Goal: Find specific page/section: Find specific page/section

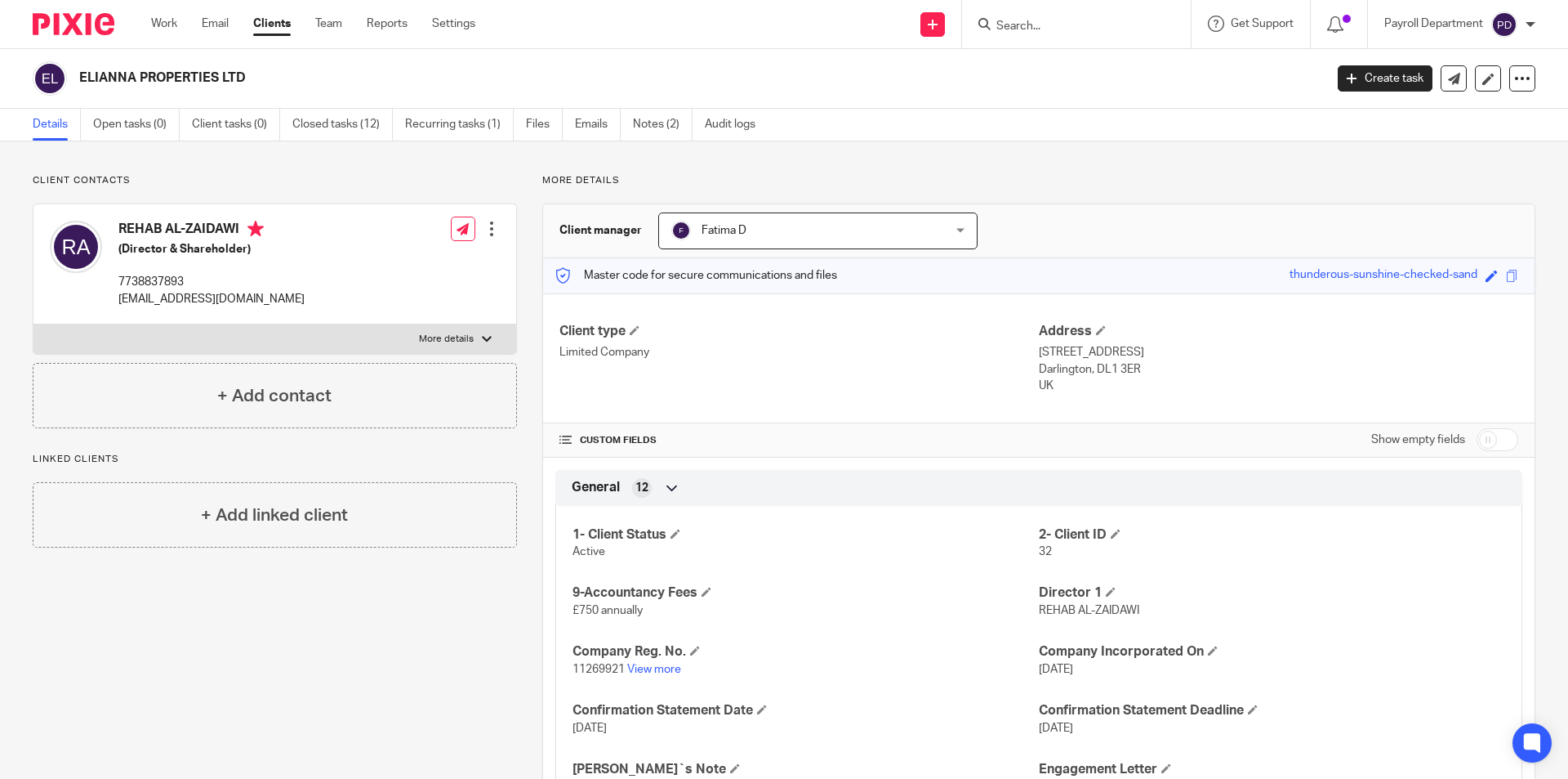
click at [1016, 25] on input "Search" at bounding box center [1069, 27] width 147 height 15
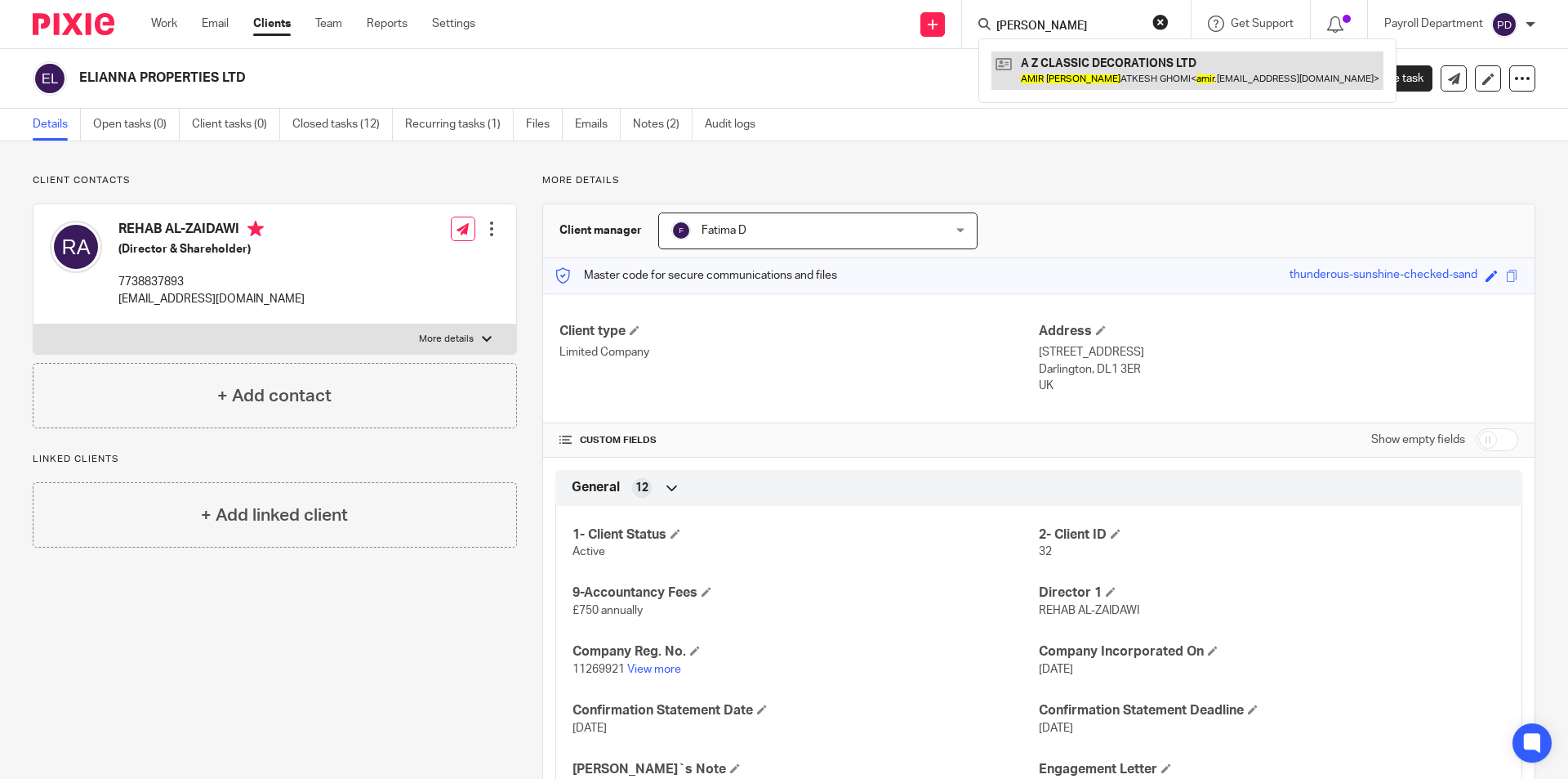
type input "amir zahm"
click at [1059, 65] on link at bounding box center [1187, 71] width 392 height 38
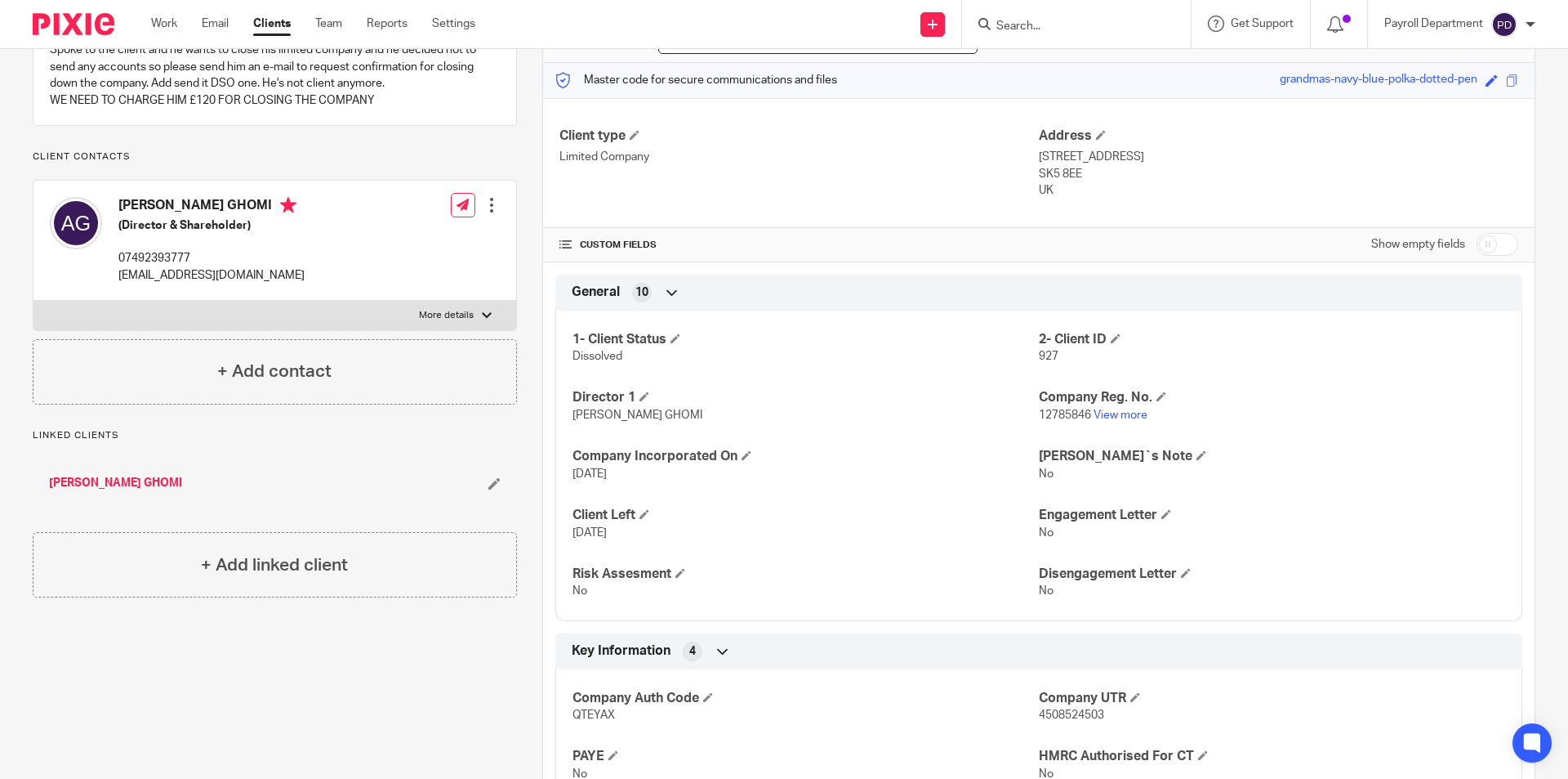
scroll to position [193, 0]
click at [264, 643] on div "Pinned note [DATE] Spoke to the client and he wants to close his limited compan…" at bounding box center [262, 609] width 510 height 1255
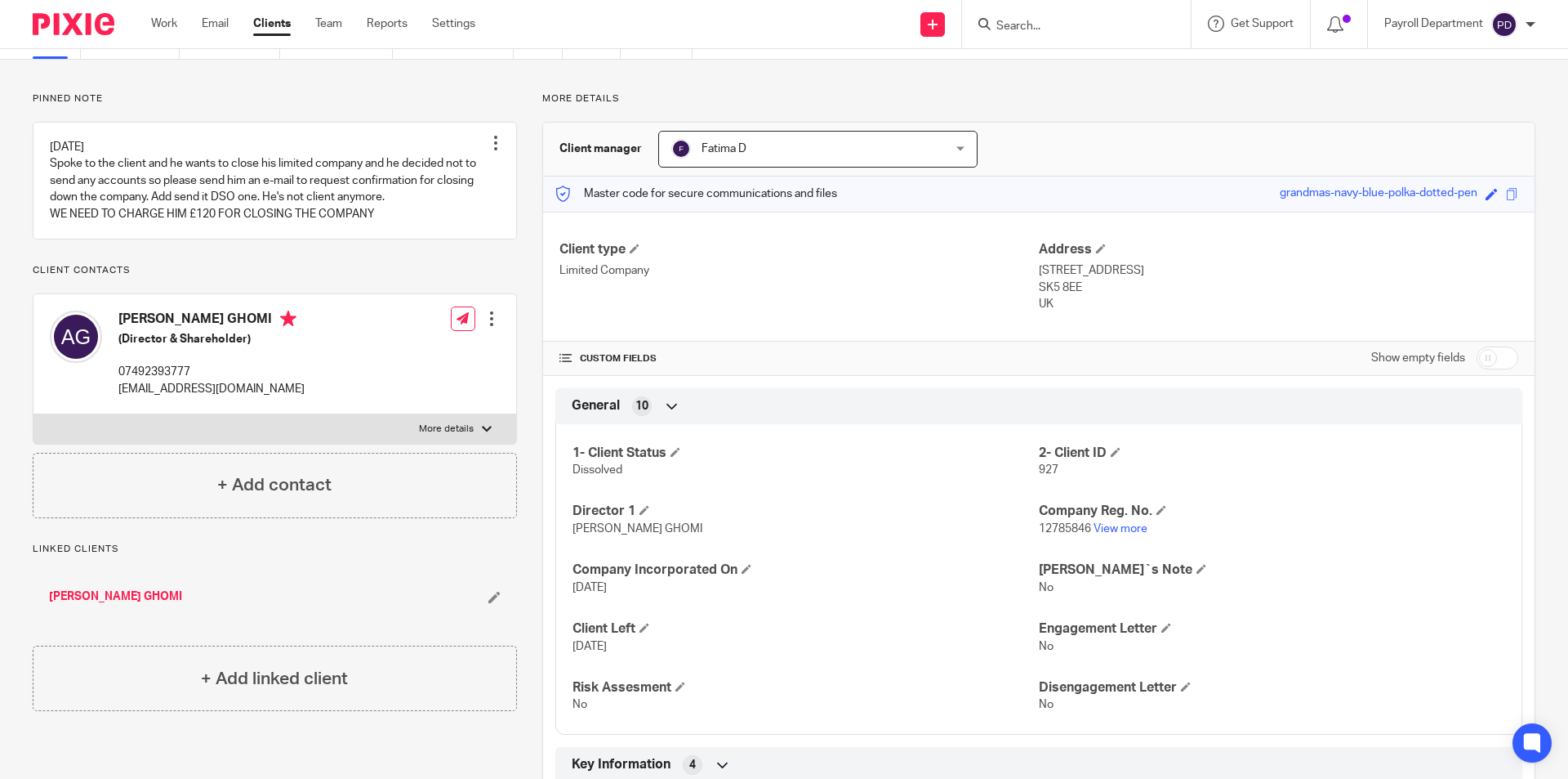
scroll to position [0, 0]
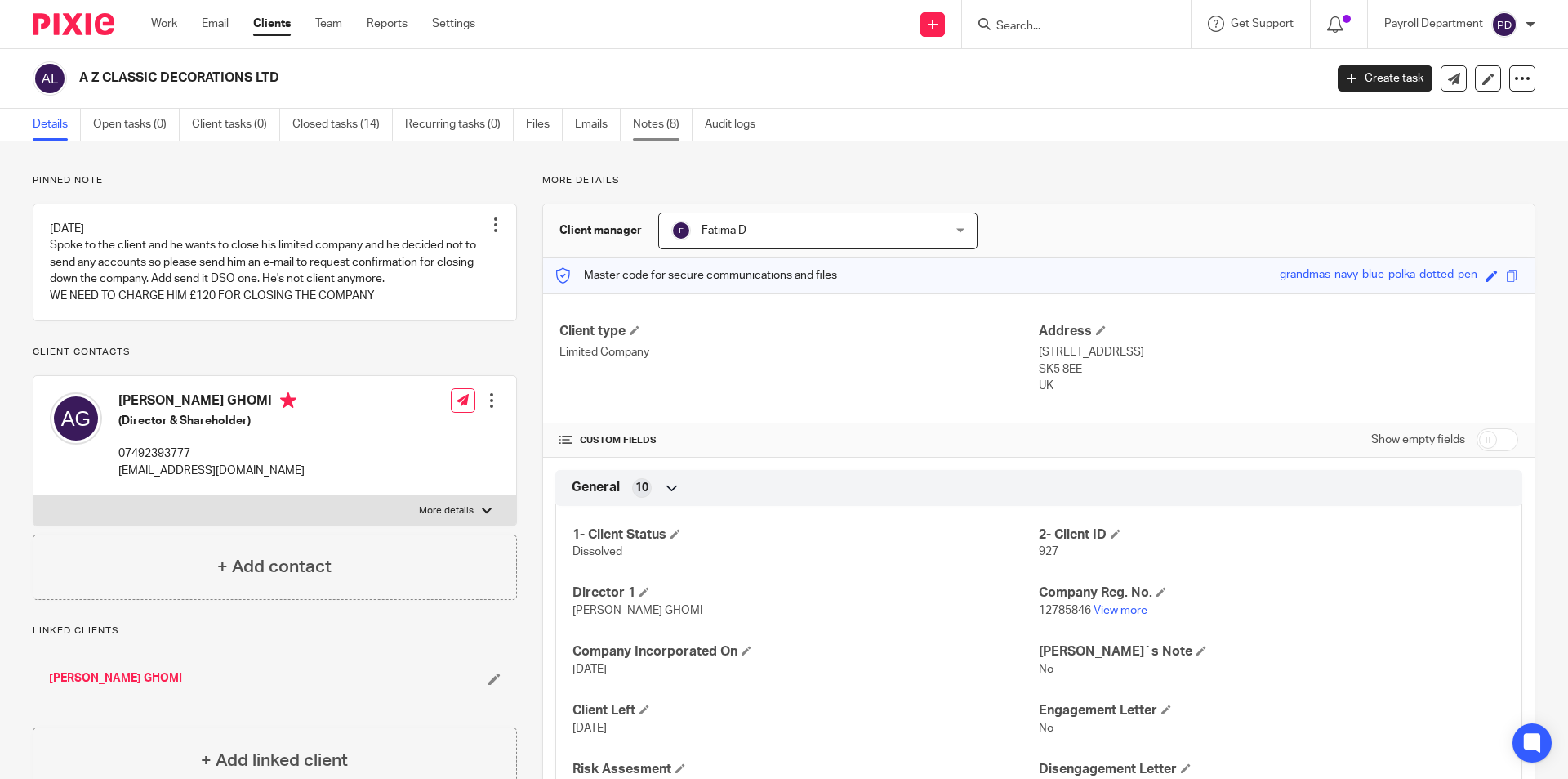
click at [654, 119] on link "Notes (8)" at bounding box center [662, 125] width 59 height 32
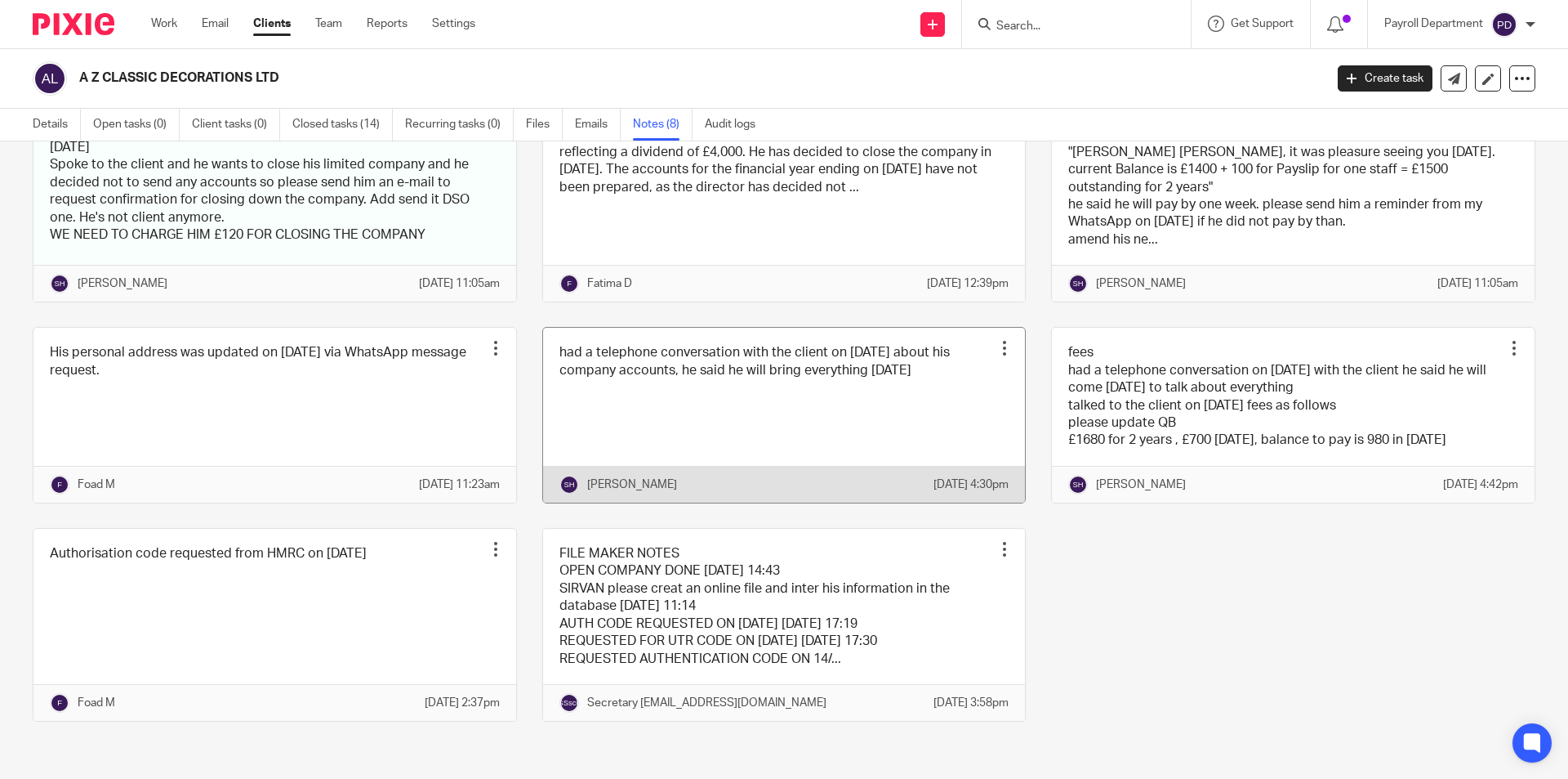
scroll to position [196, 0]
drag, startPoint x: 1421, startPoint y: 676, endPoint x: 1403, endPoint y: 663, distance: 22.2
click at [1418, 676] on div "Pinned note 01/10/2024 Spoke to the client and he wants to close his limited co…" at bounding box center [771, 419] width 1528 height 655
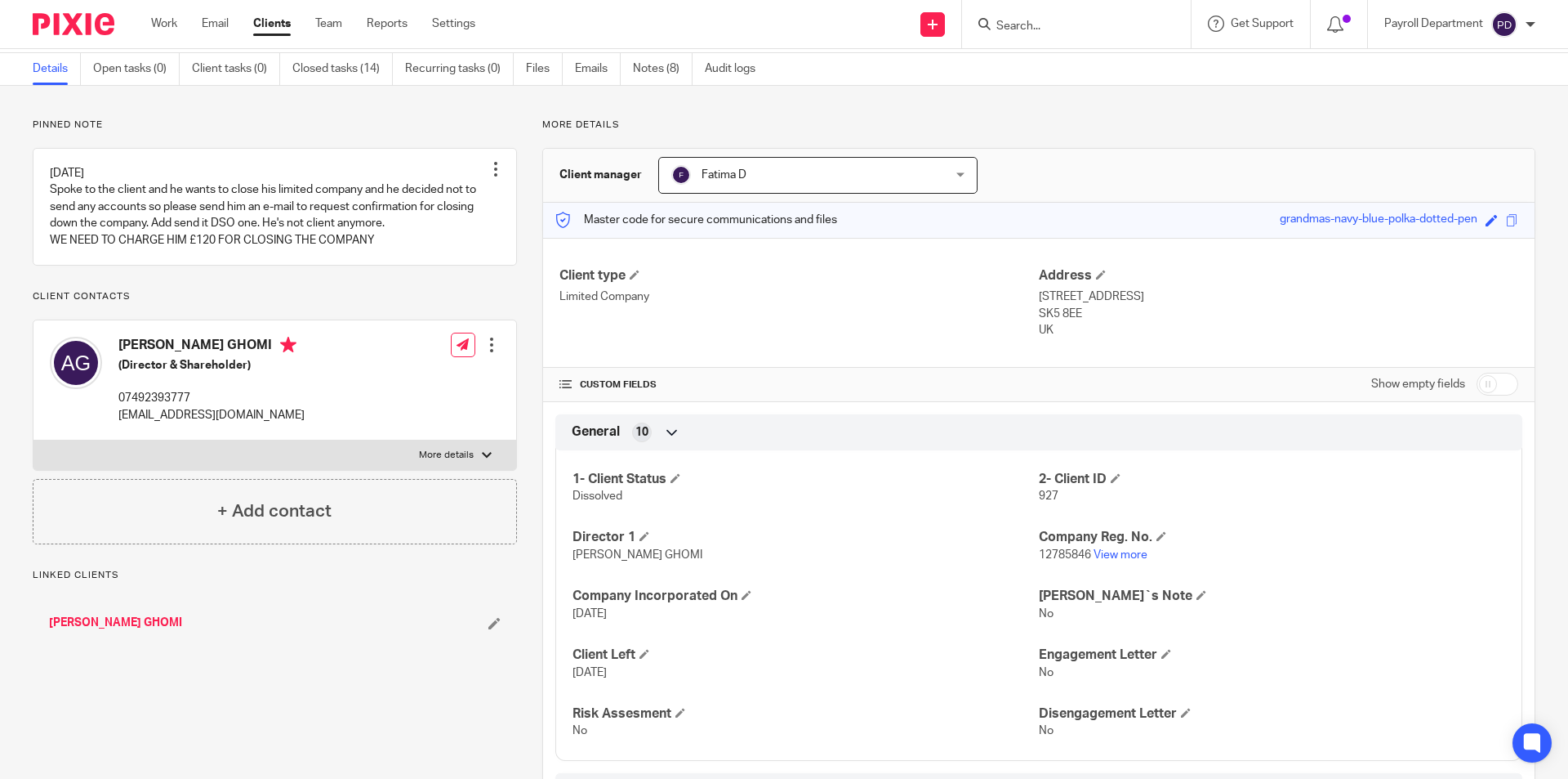
scroll to position [82, 0]
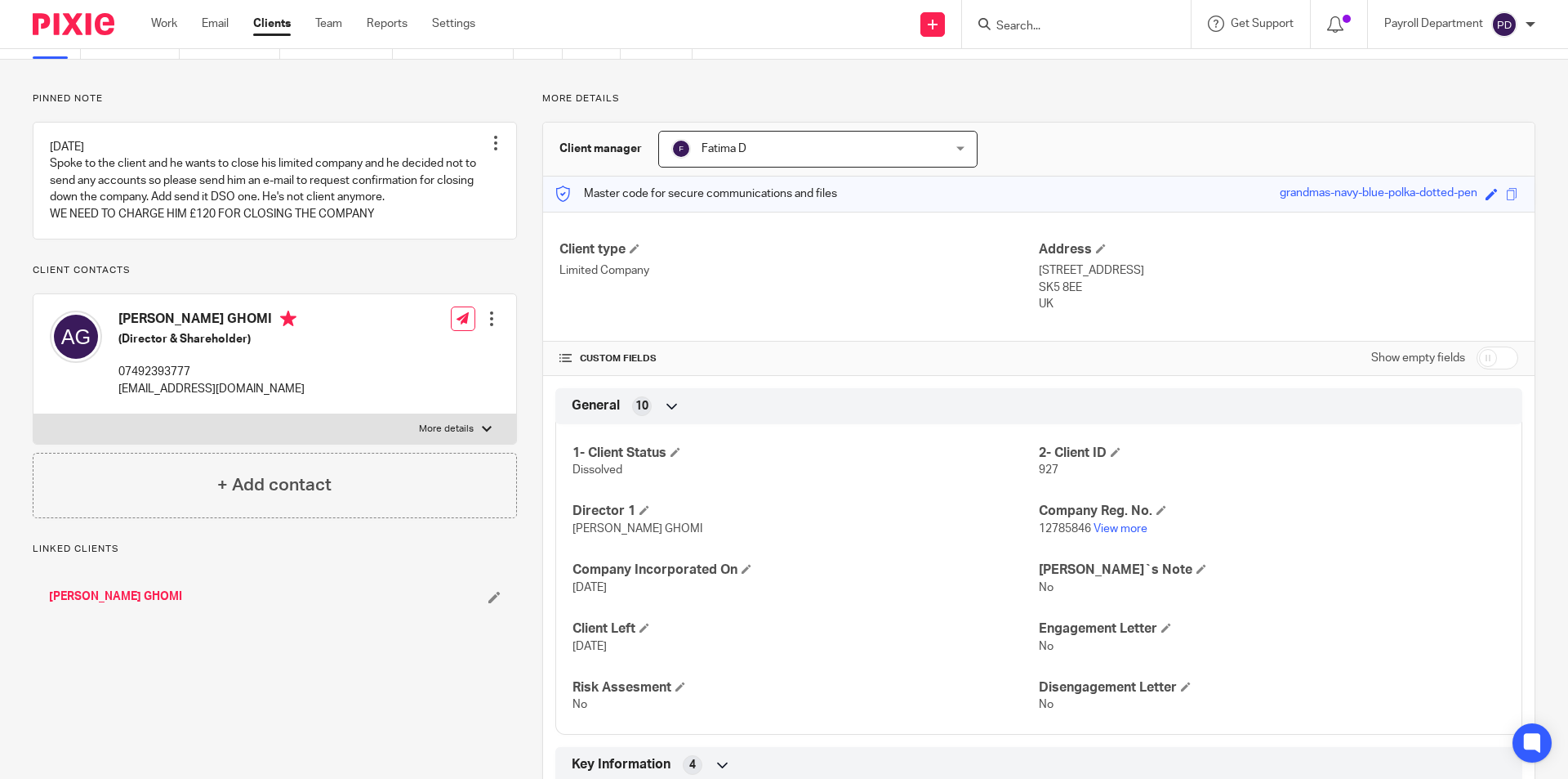
click at [143, 605] on link "[PERSON_NAME] GHOMI" at bounding box center [116, 596] width 134 height 16
click at [137, 605] on link "[PERSON_NAME] GHOMI" at bounding box center [116, 596] width 134 height 16
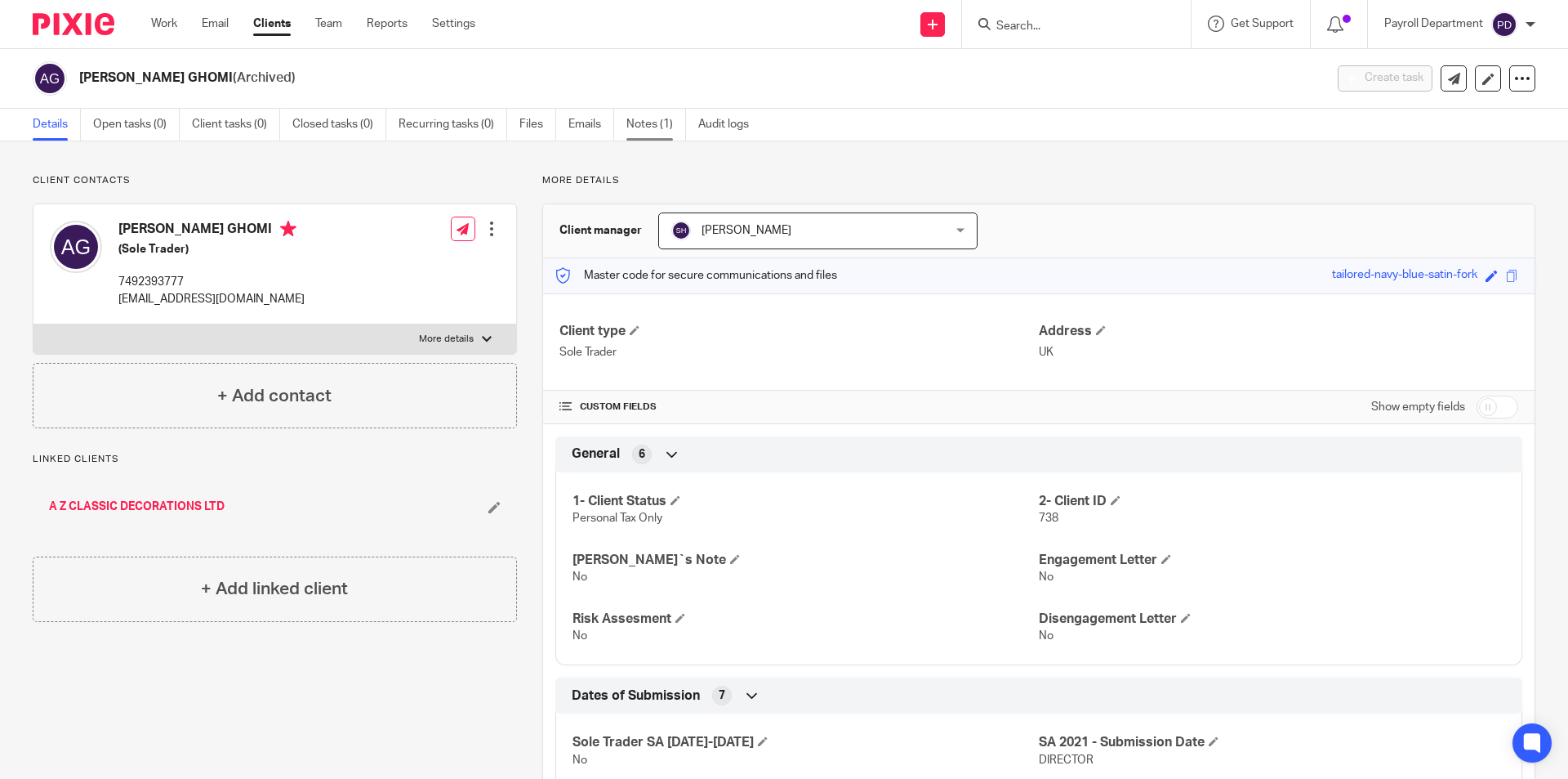
click at [633, 117] on link "Notes (1)" at bounding box center [656, 125] width 59 height 32
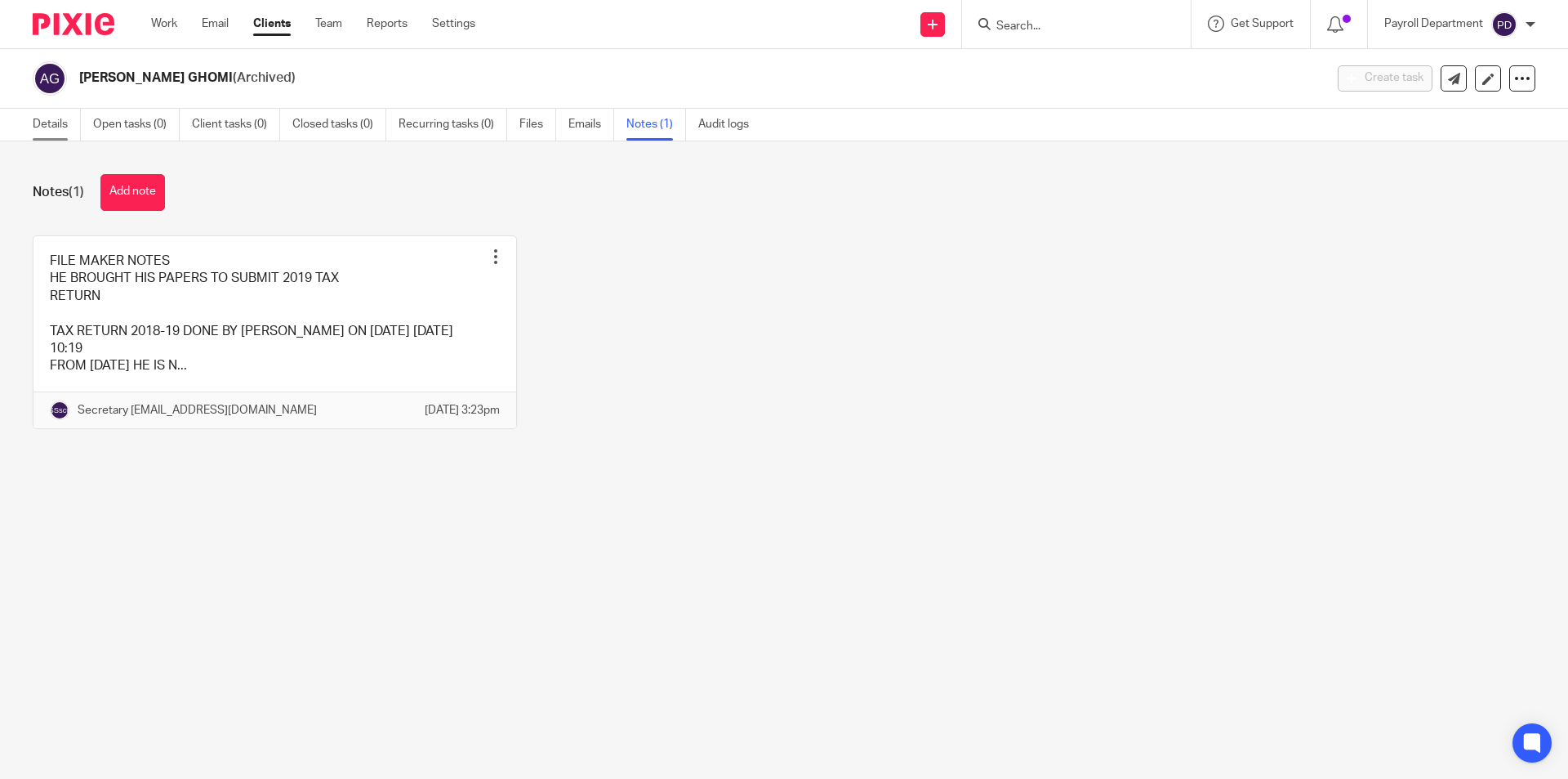
click at [40, 121] on link "Details" at bounding box center [56, 125] width 48 height 32
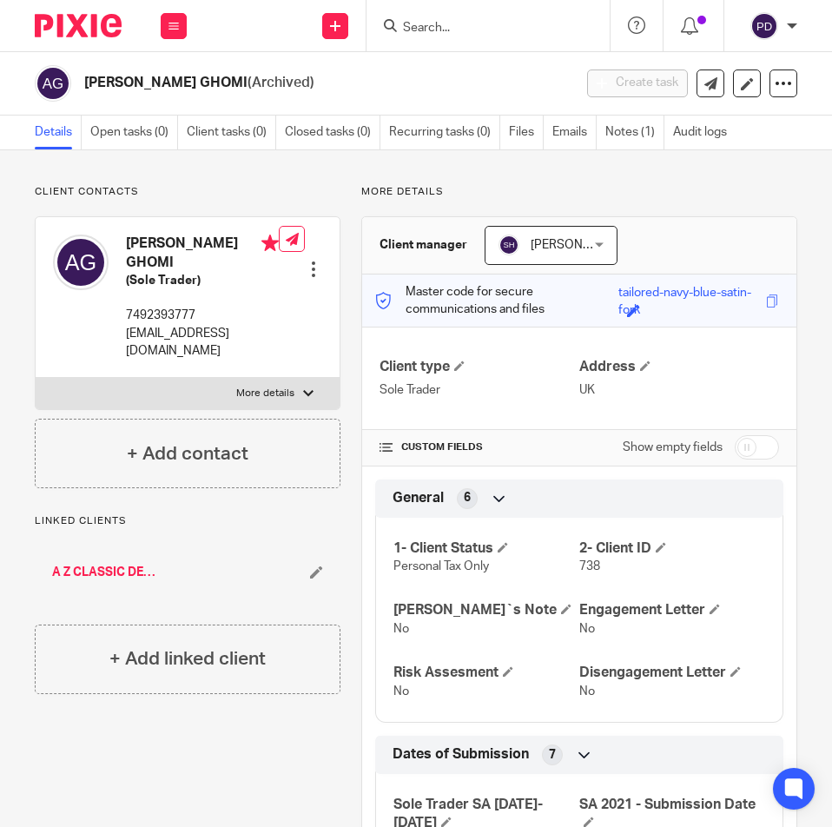
click at [479, 30] on input "Search" at bounding box center [479, 29] width 156 height 16
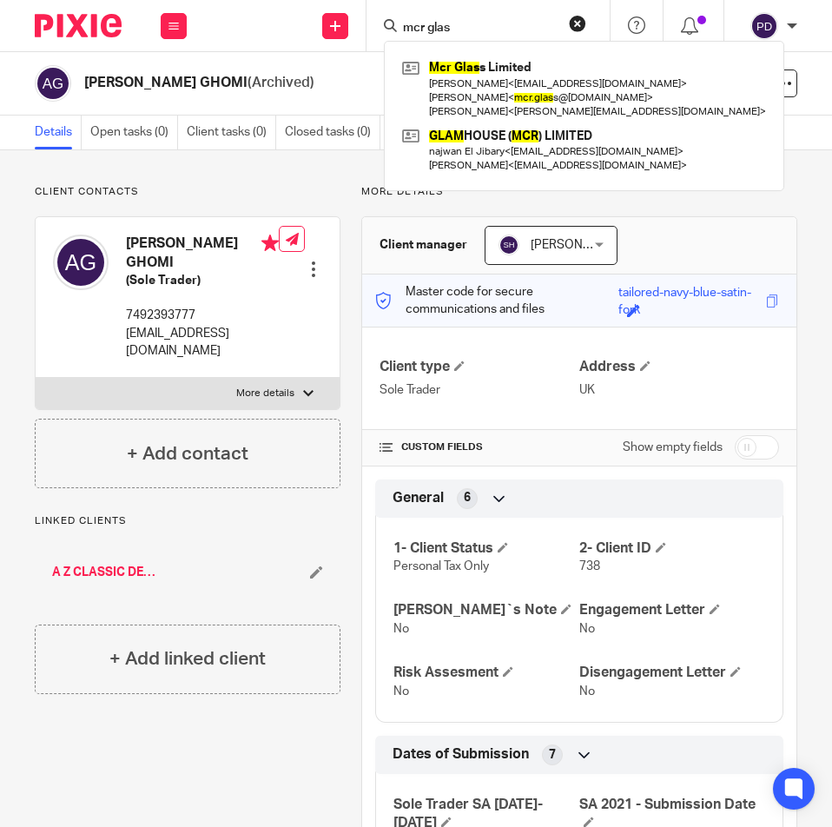
type input "mcr glas"
click at [574, 23] on button "reset" at bounding box center [577, 23] width 17 height 17
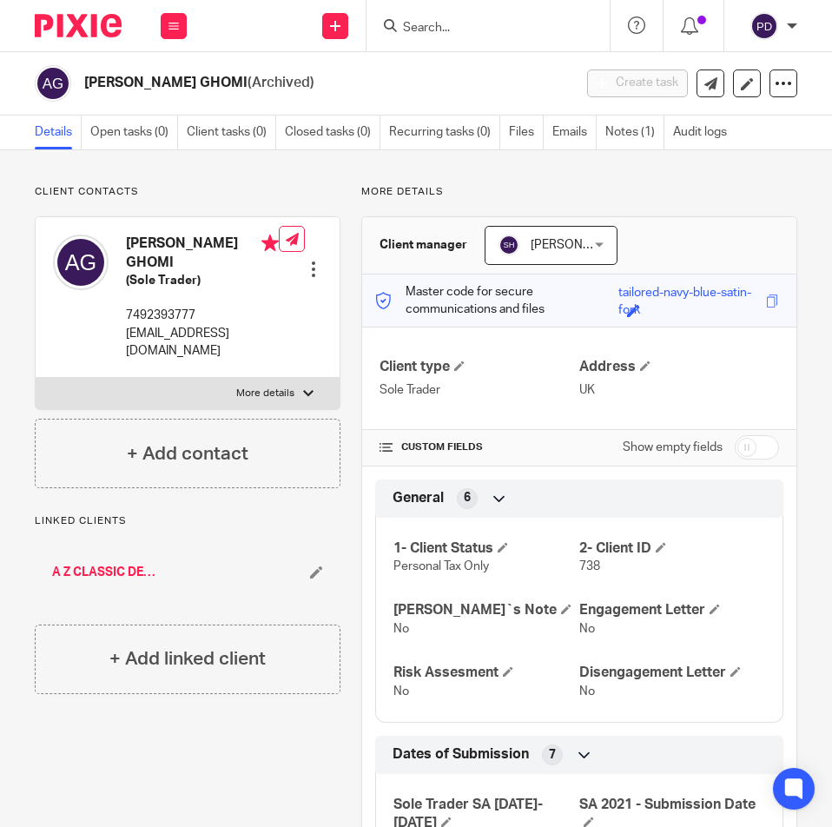
click at [524, 23] on input "Search" at bounding box center [479, 29] width 156 height 16
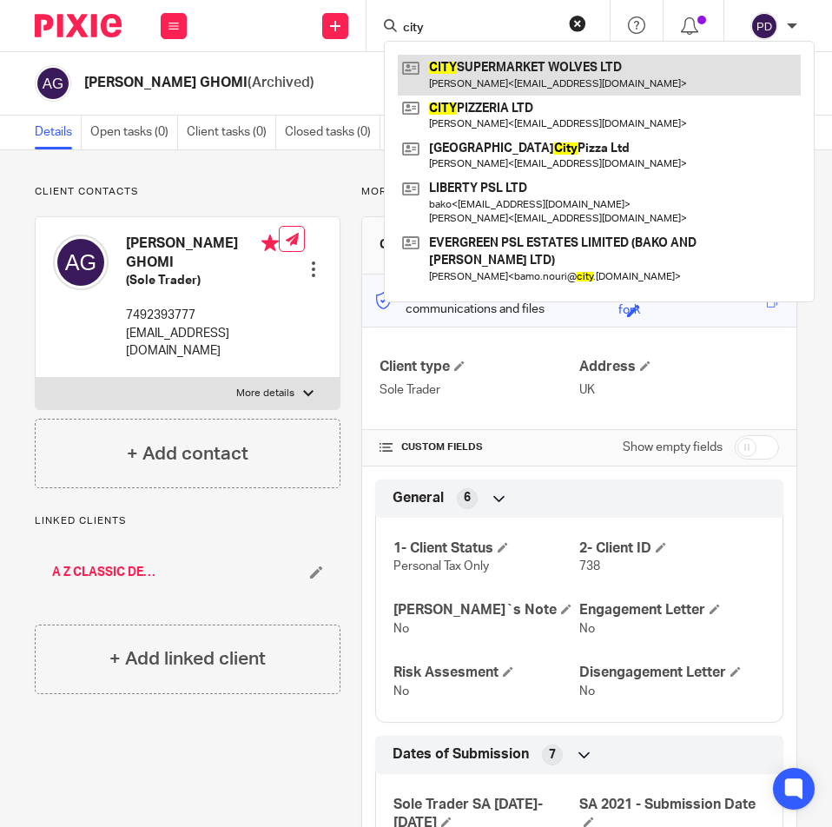
type input "city"
click at [500, 61] on link at bounding box center [599, 75] width 403 height 40
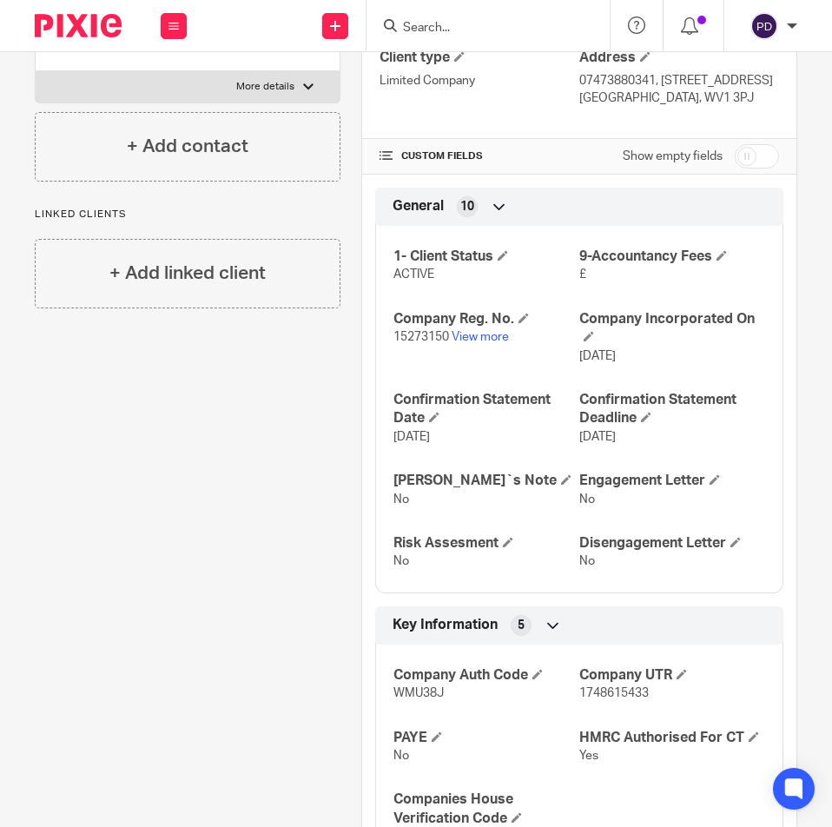
scroll to position [347, 0]
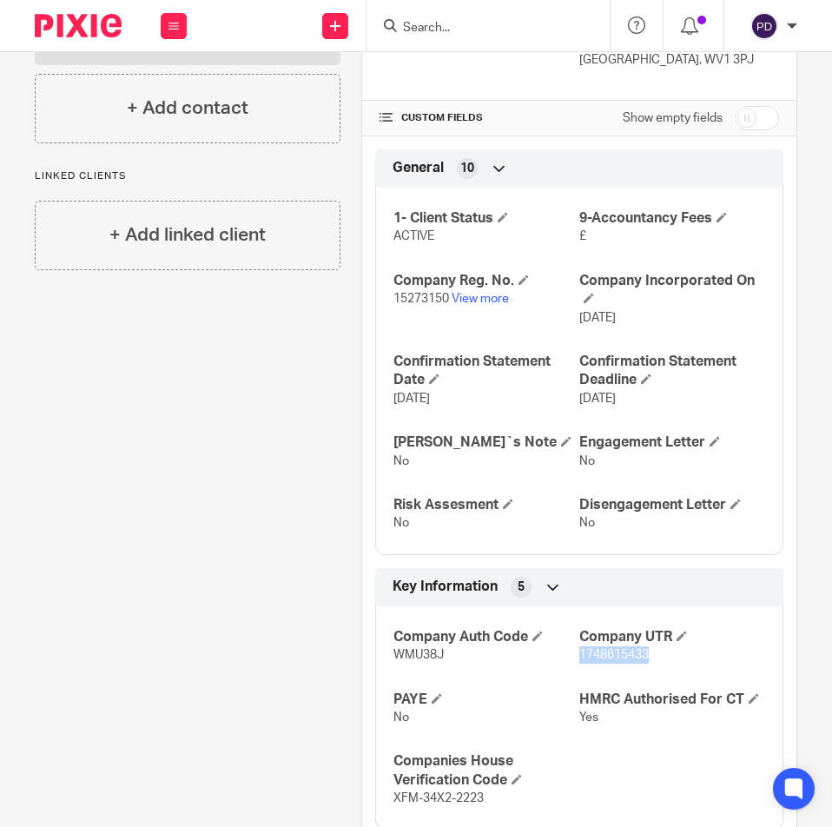
drag, startPoint x: 640, startPoint y: 679, endPoint x: 571, endPoint y: 677, distance: 69.5
click at [579, 663] on p "1748615433" at bounding box center [672, 654] width 186 height 17
copy span "1748615433"
click at [446, 22] on input "Search" at bounding box center [479, 29] width 156 height 16
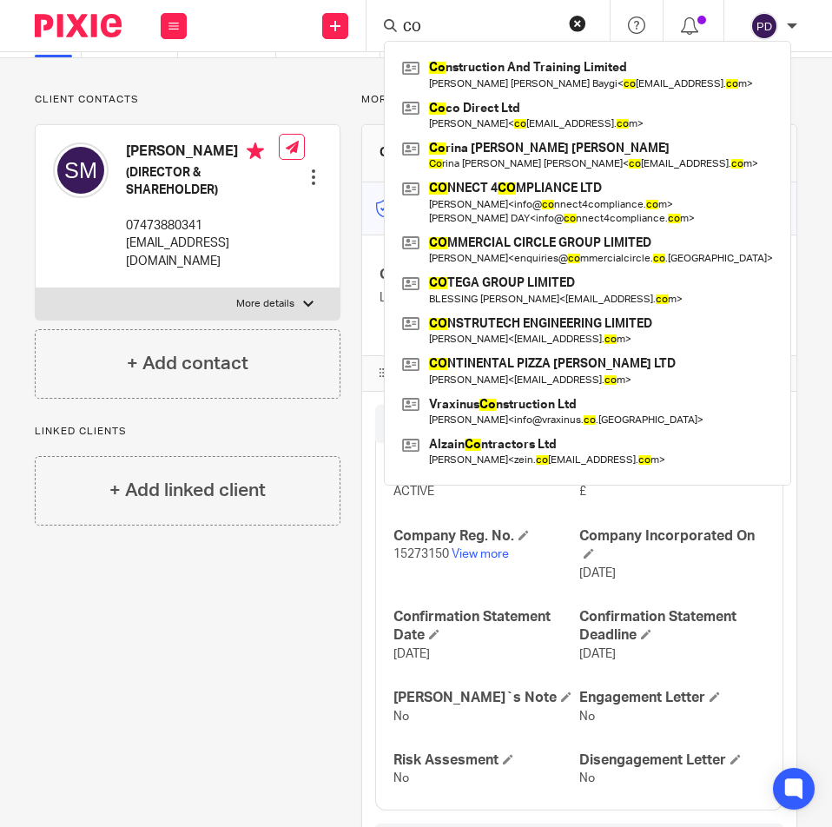
scroll to position [41, 0]
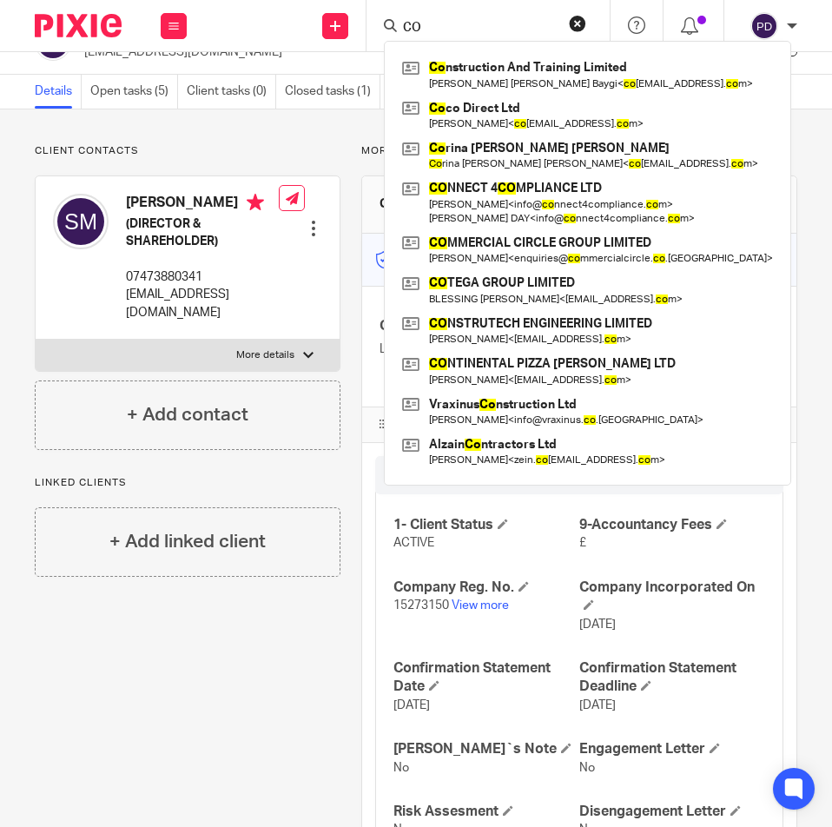
click at [472, 32] on input "CO" at bounding box center [479, 29] width 156 height 16
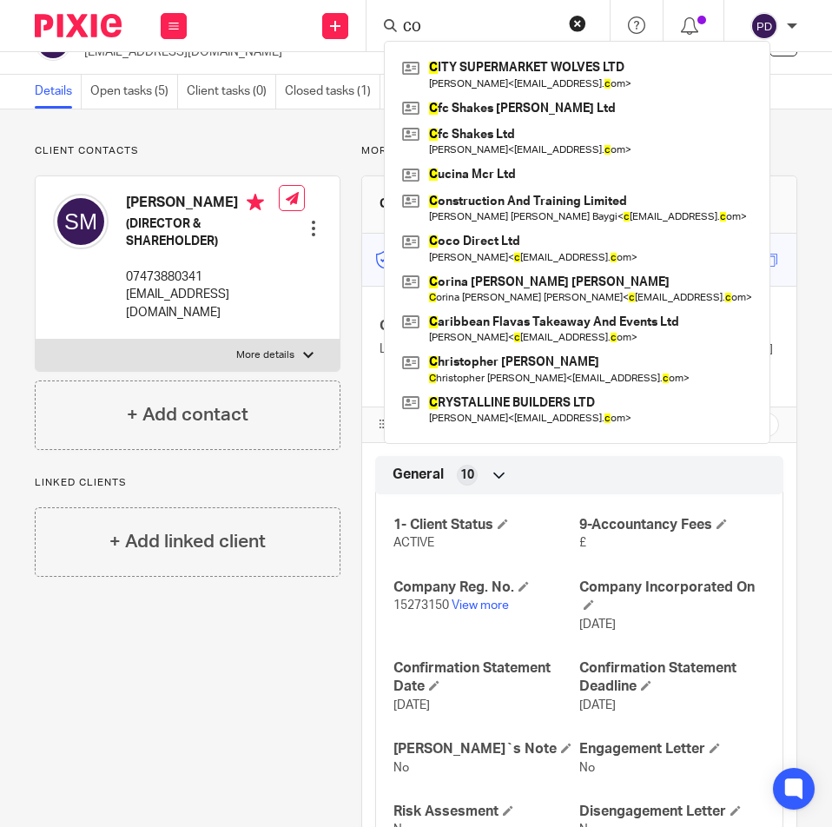
type input "C"
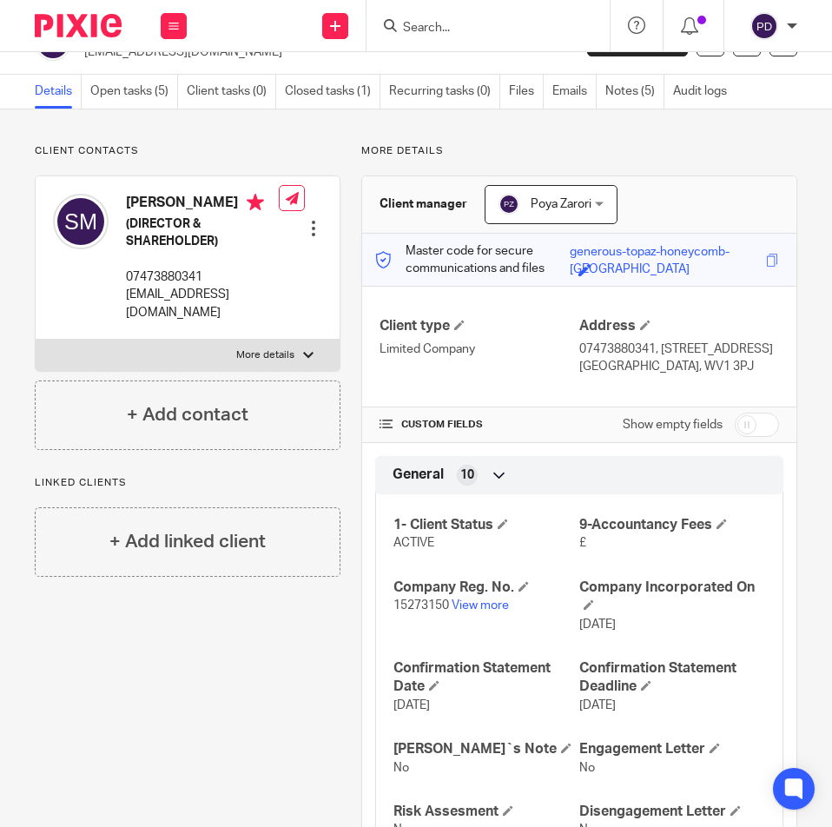
type input "U"
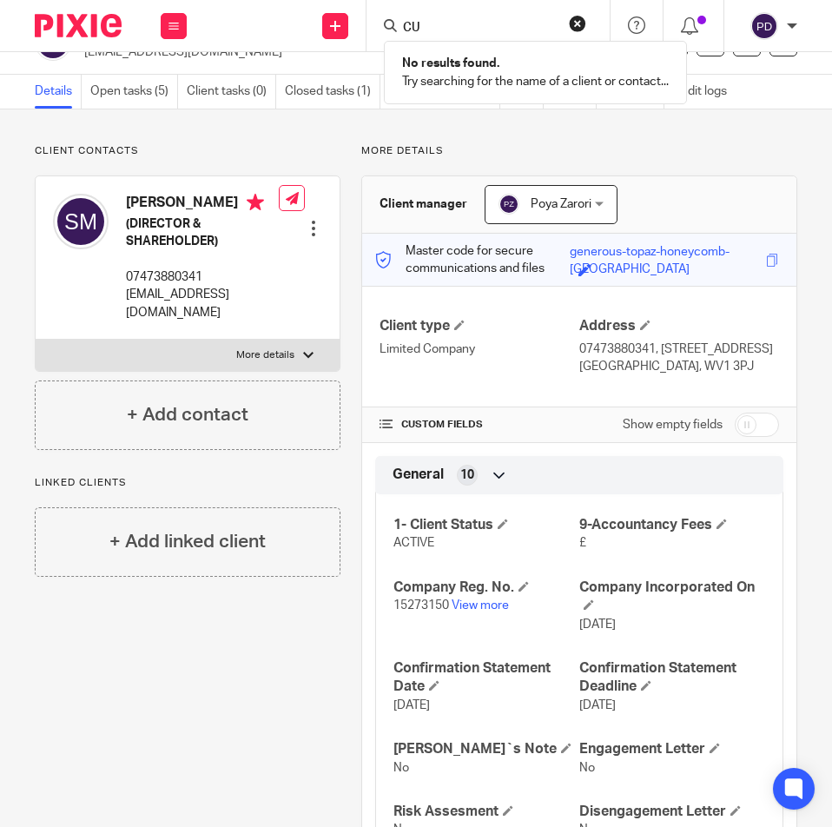
type input "C"
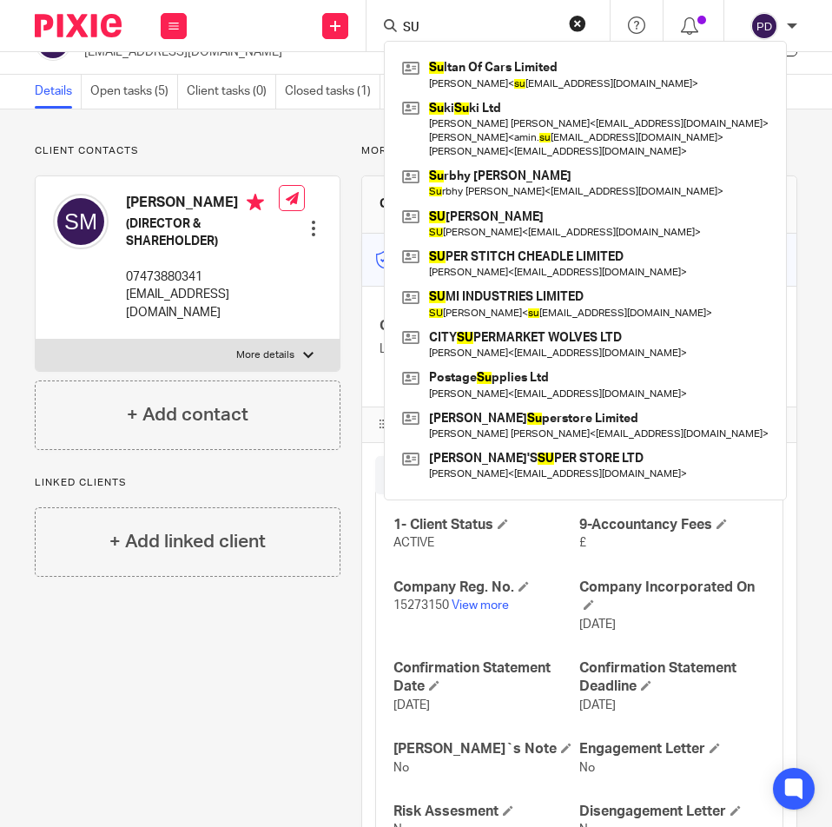
type input "S"
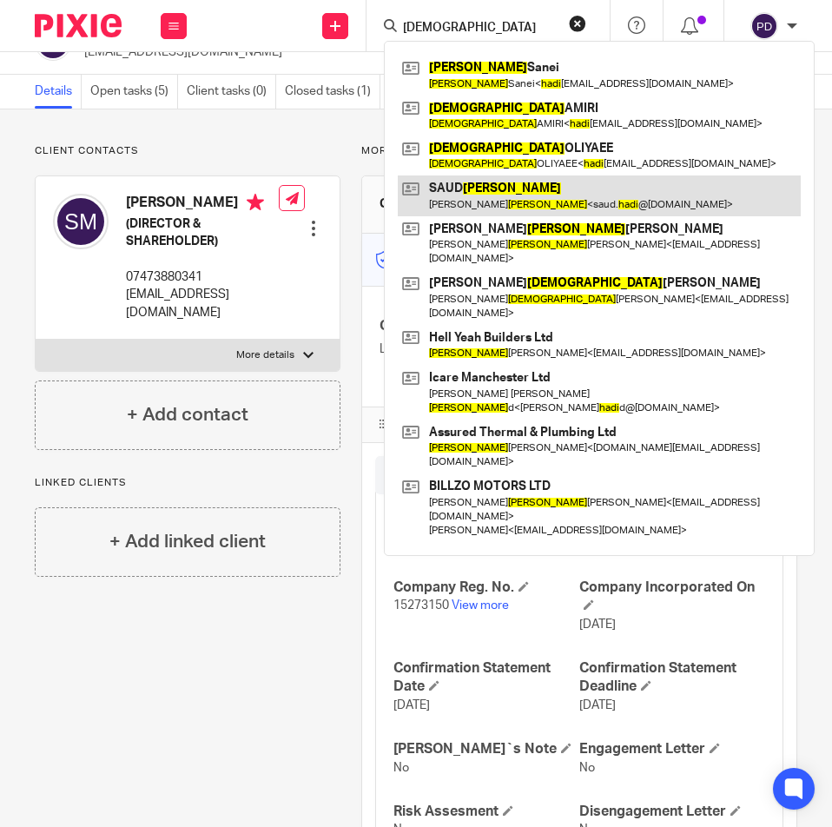
type input "HADI"
click at [446, 183] on link at bounding box center [599, 195] width 403 height 40
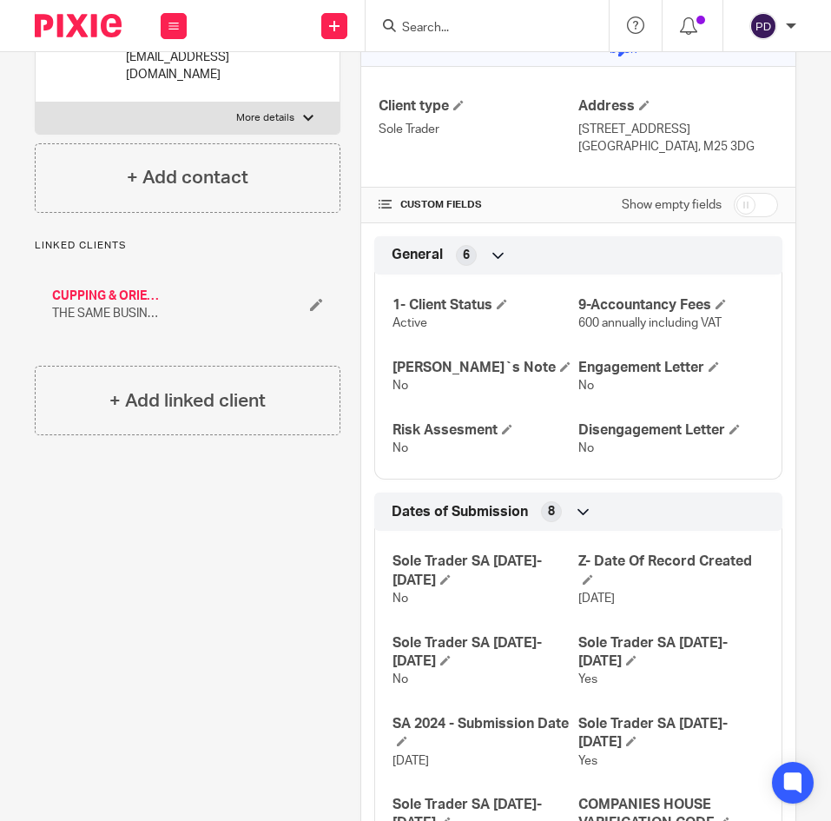
scroll to position [87, 0]
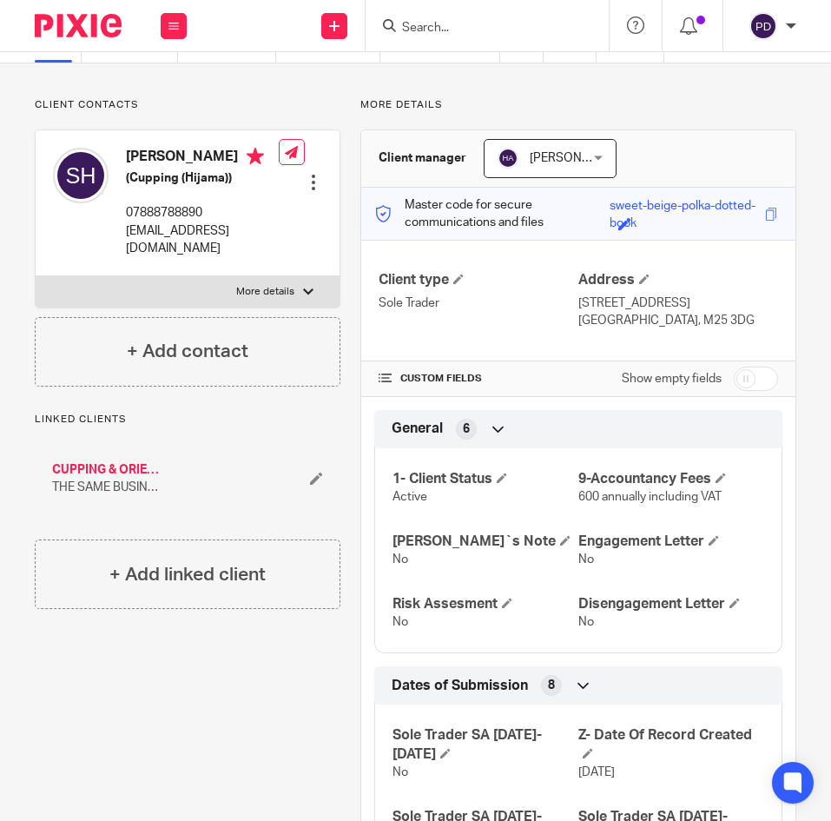
click at [303, 294] on div at bounding box center [308, 292] width 10 height 10
click at [36, 276] on input "More details" at bounding box center [35, 275] width 1 height 1
checkbox input "true"
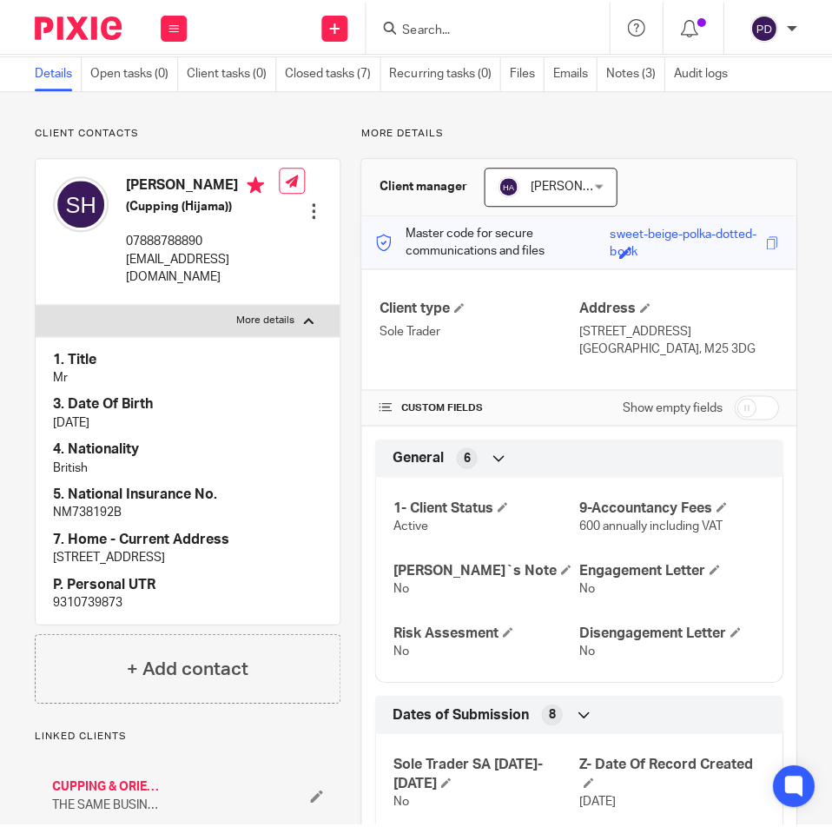
scroll to position [101, 0]
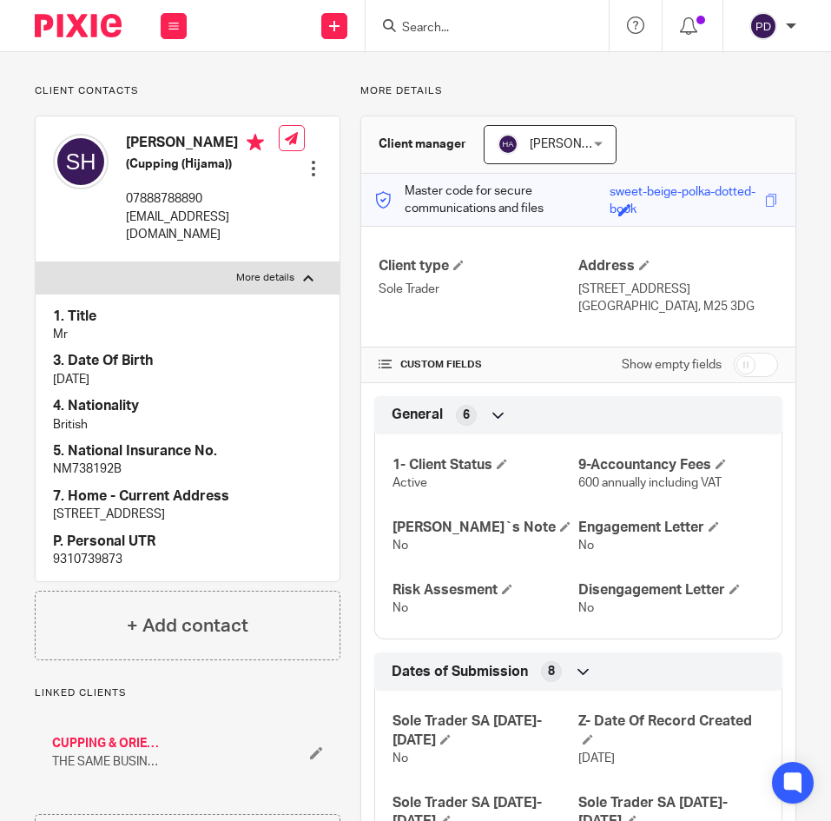
click at [96, 568] on p "9310739873" at bounding box center [187, 559] width 269 height 17
copy p "9310739873"
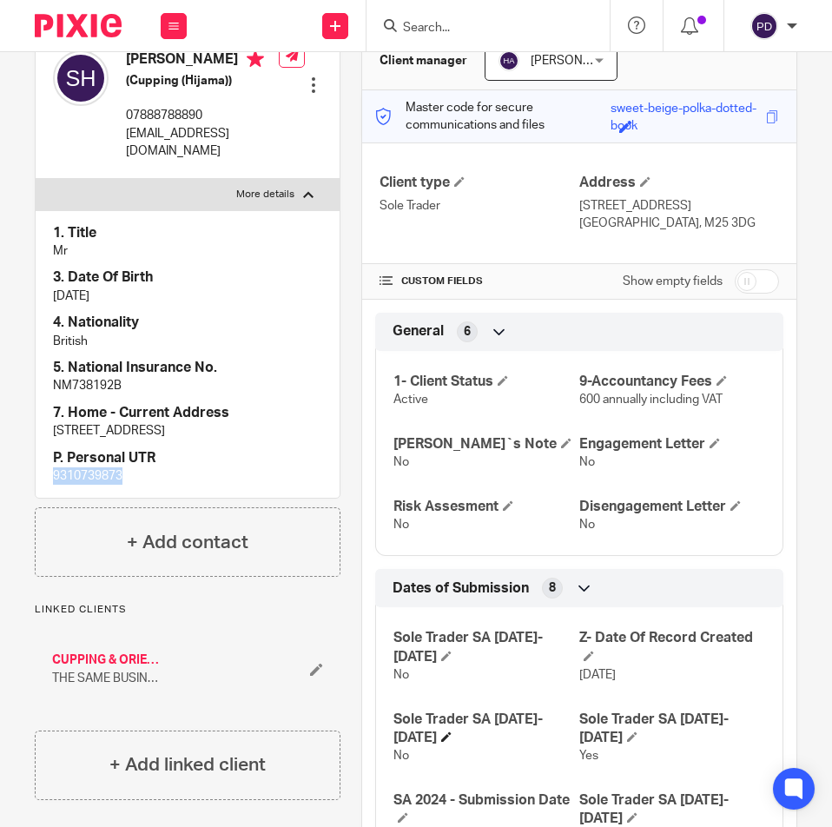
scroll to position [355, 0]
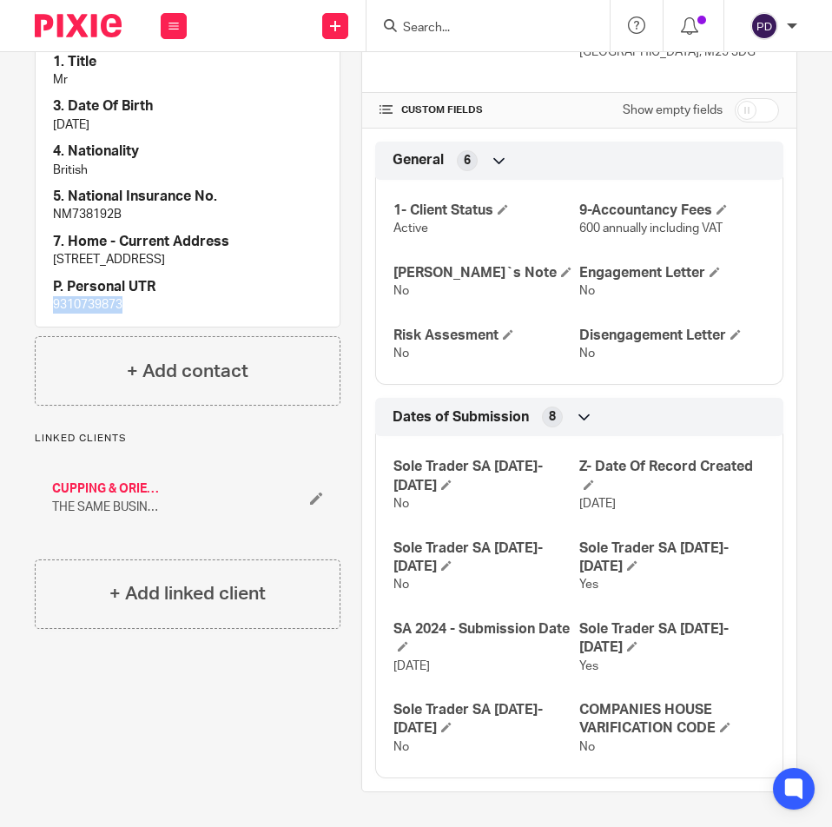
click at [738, 106] on input "checkbox" at bounding box center [757, 110] width 44 height 24
checkbox input "true"
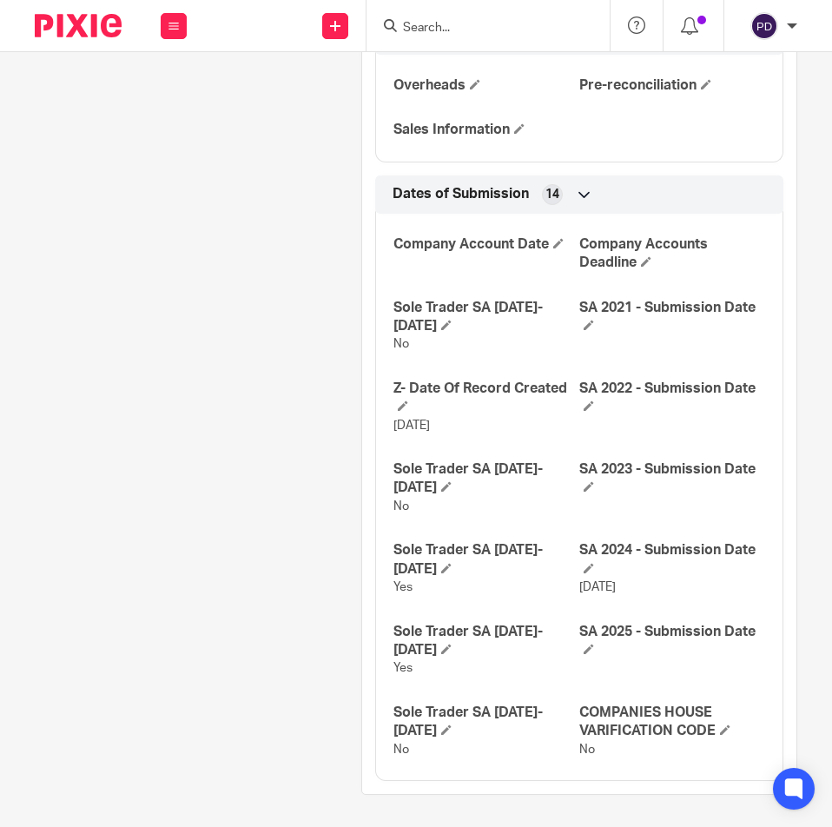
scroll to position [2324, 0]
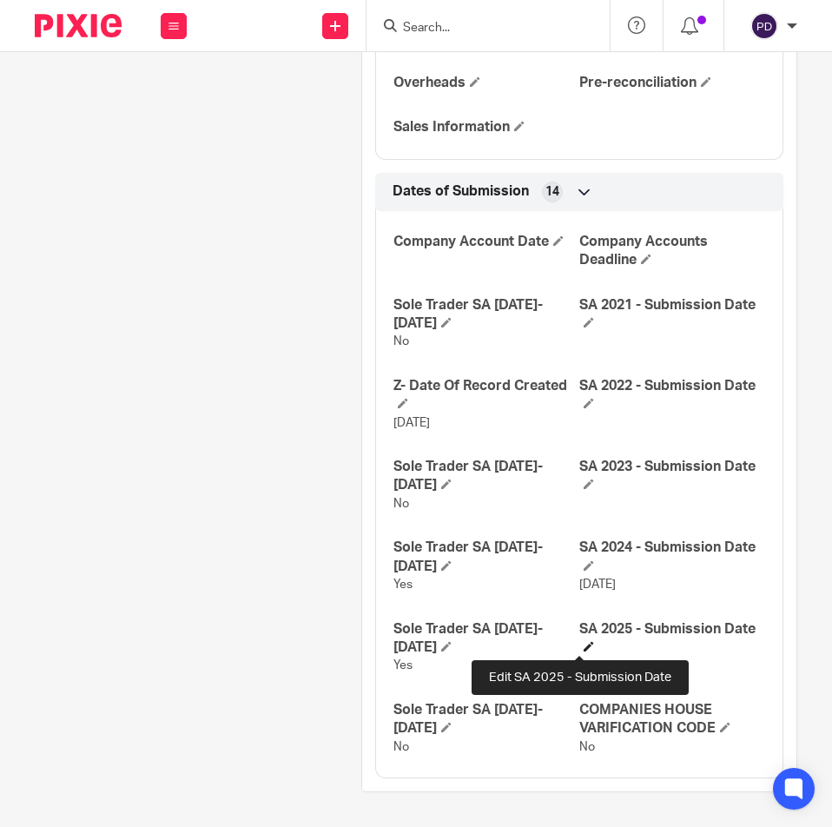
click at [584, 644] on span at bounding box center [589, 646] width 10 height 10
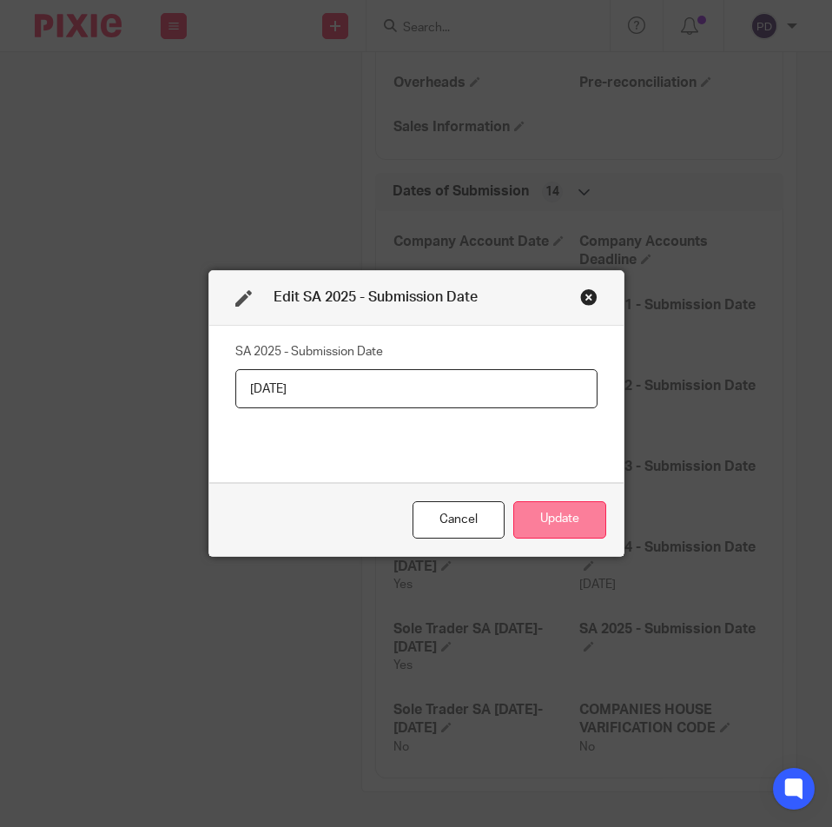
type input "14/08/2025"
click at [527, 510] on button "Update" at bounding box center [559, 519] width 93 height 37
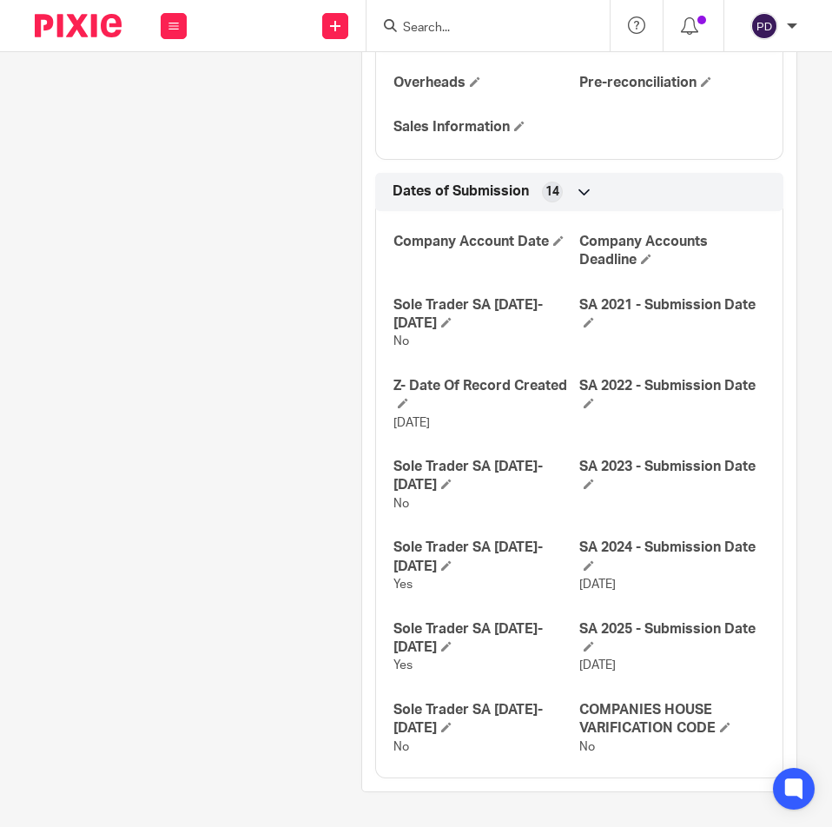
click at [448, 23] on input "Search" at bounding box center [479, 29] width 156 height 16
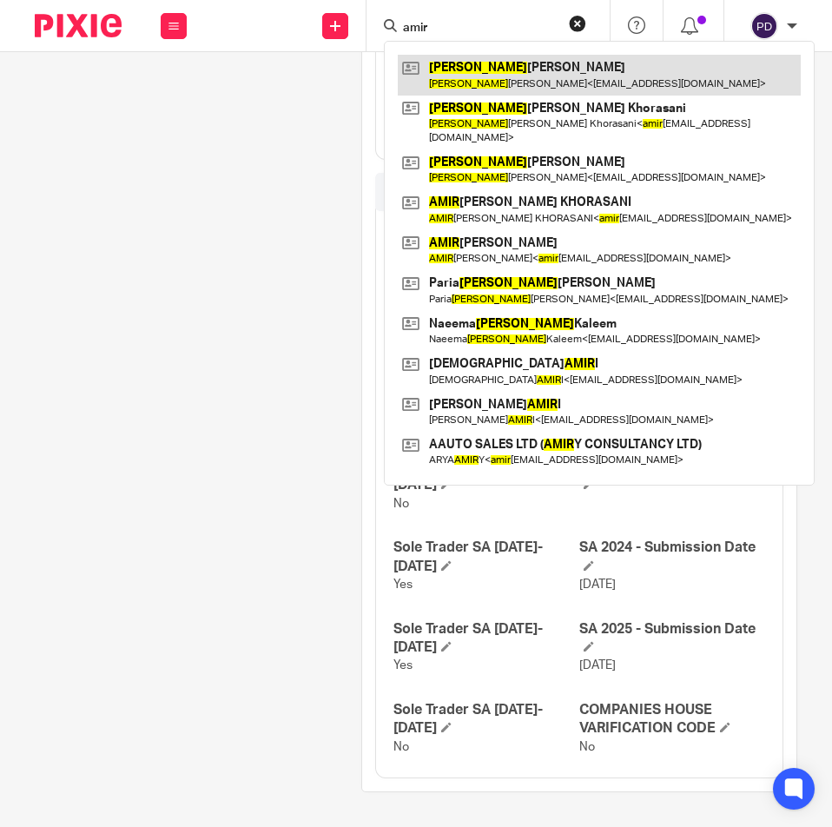
type input "amir"
click at [449, 70] on link at bounding box center [599, 75] width 403 height 40
